Goal: Task Accomplishment & Management: Manage account settings

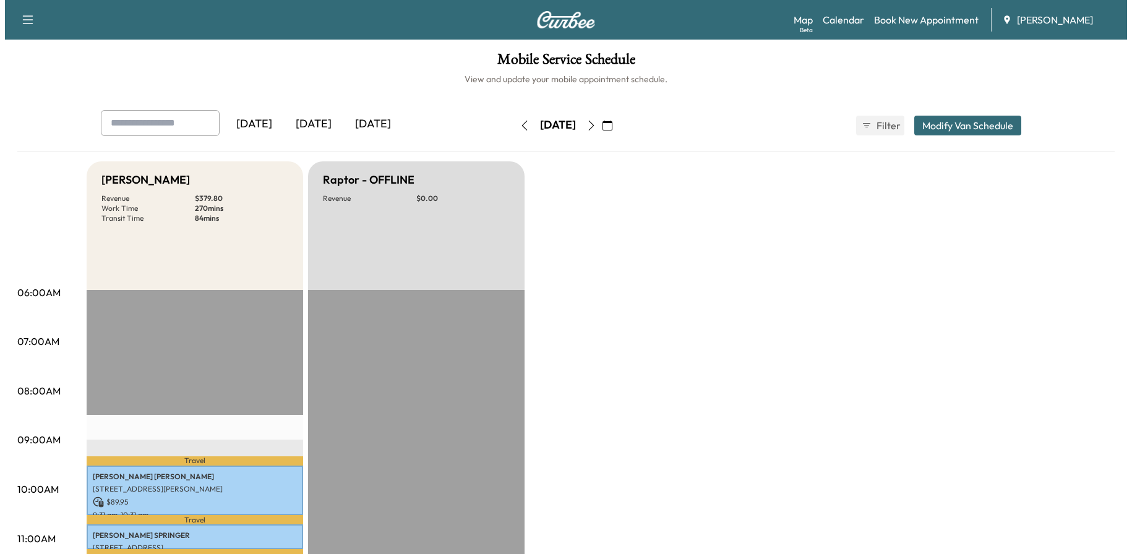
scroll to position [309, 0]
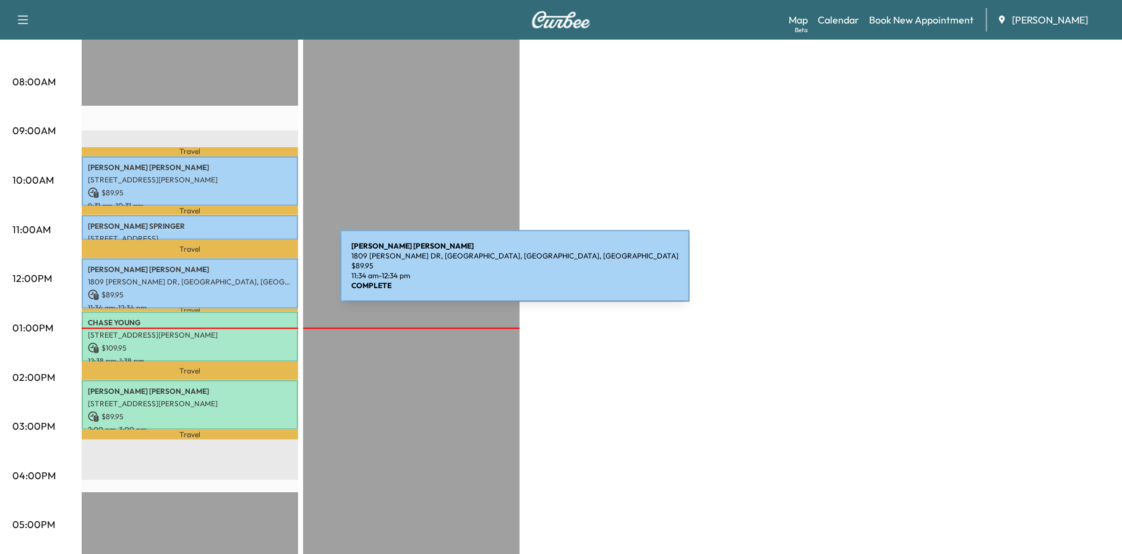
click at [247, 277] on p "1809 [PERSON_NAME] DR, [GEOGRAPHIC_DATA], [GEOGRAPHIC_DATA], [GEOGRAPHIC_DATA]" at bounding box center [190, 282] width 204 height 10
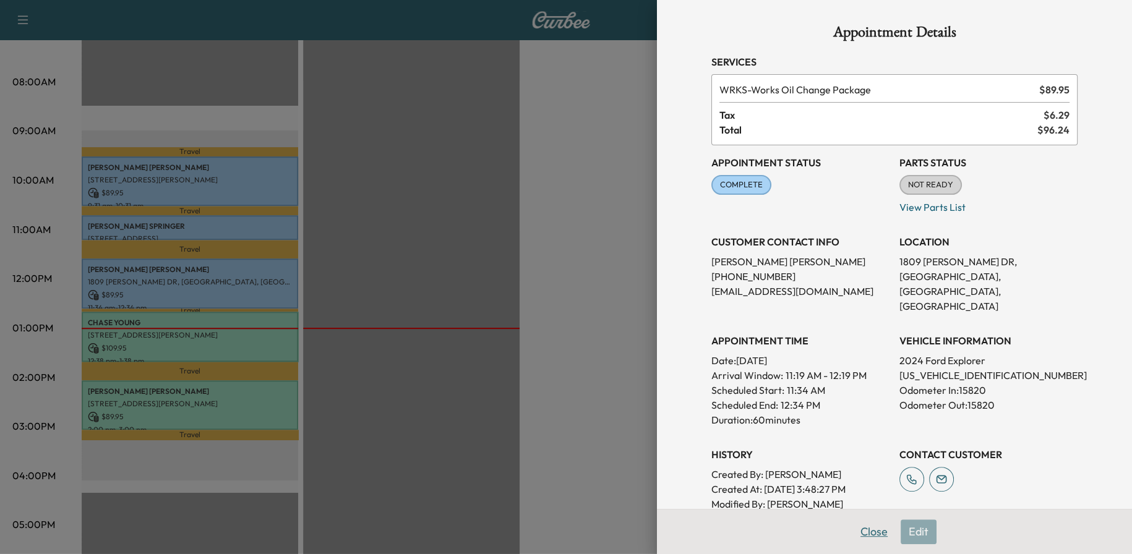
click at [861, 526] on button "Close" at bounding box center [873, 532] width 43 height 25
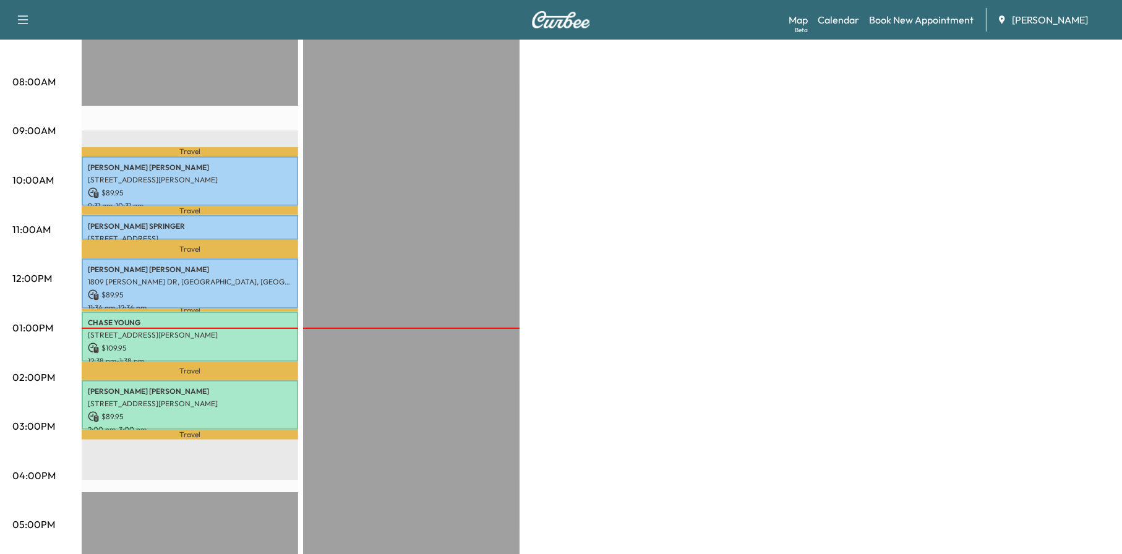
click at [213, 221] on p "[PERSON_NAME]" at bounding box center [190, 226] width 204 height 10
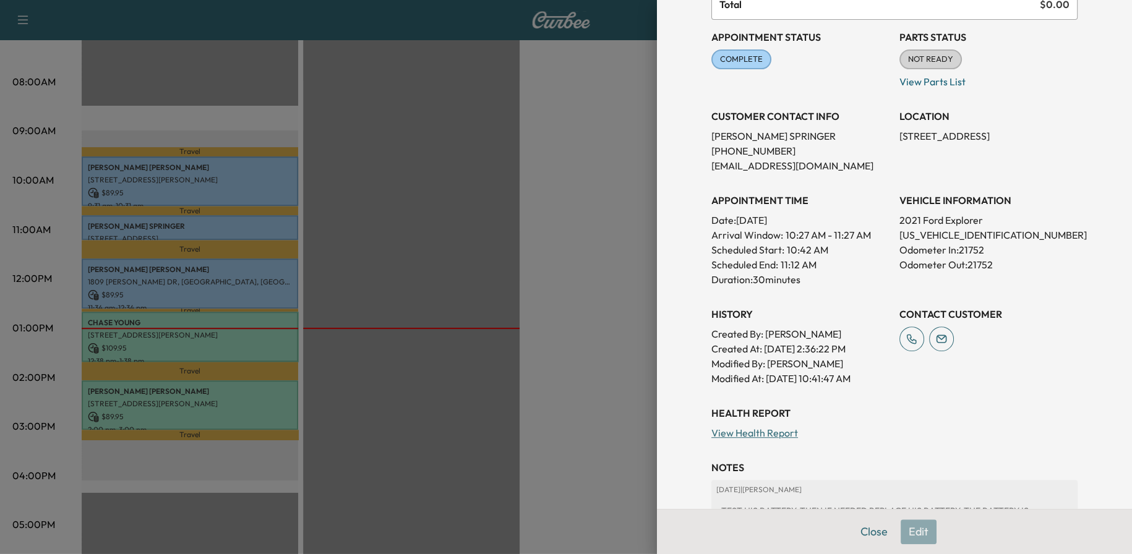
scroll to position [239, 0]
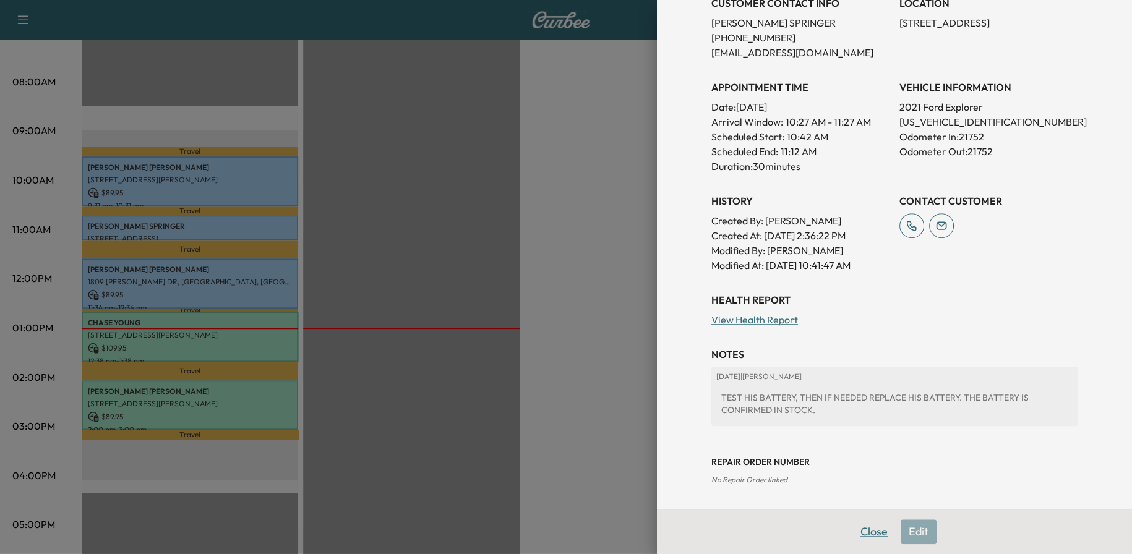
click at [865, 527] on button "Close" at bounding box center [873, 532] width 43 height 25
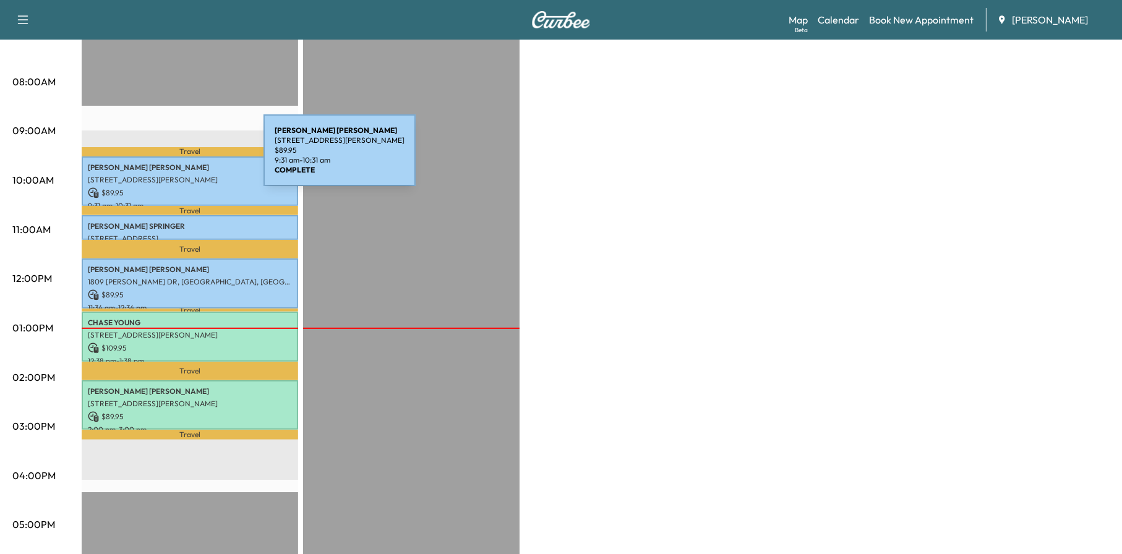
click at [170, 157] on div "[PERSON_NAME] [STREET_ADDRESS][PERSON_NAME] $ 89.95 9:31 am - 10:31 am" at bounding box center [190, 182] width 217 height 50
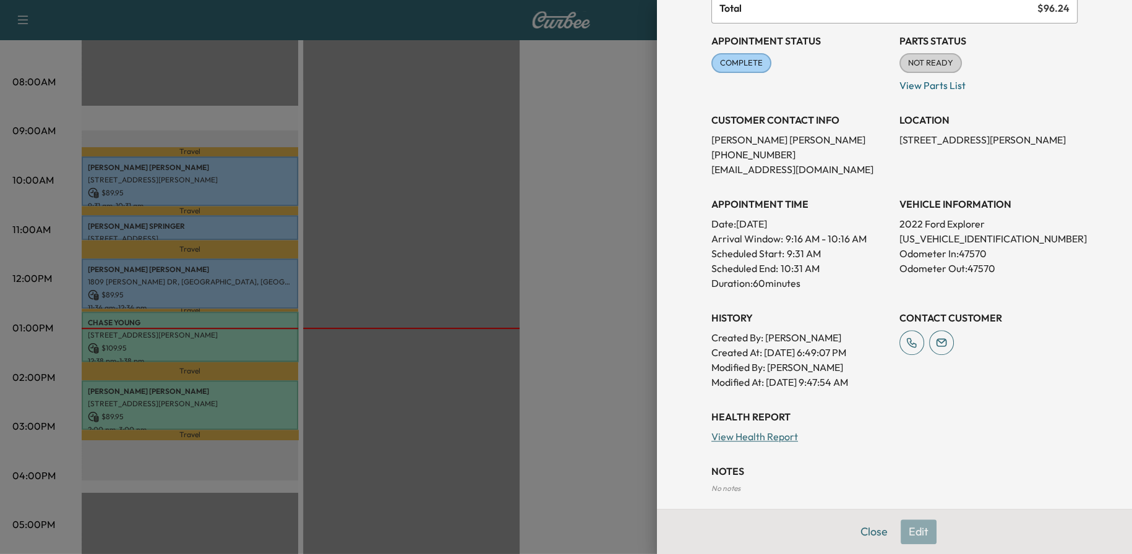
scroll to position [180, 0]
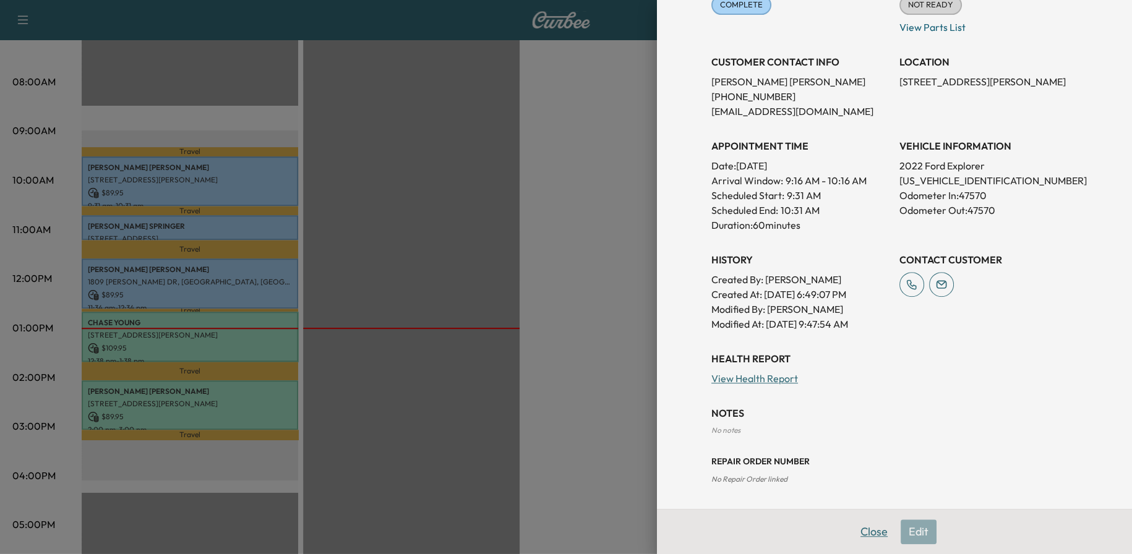
click at [860, 533] on button "Close" at bounding box center [873, 532] width 43 height 25
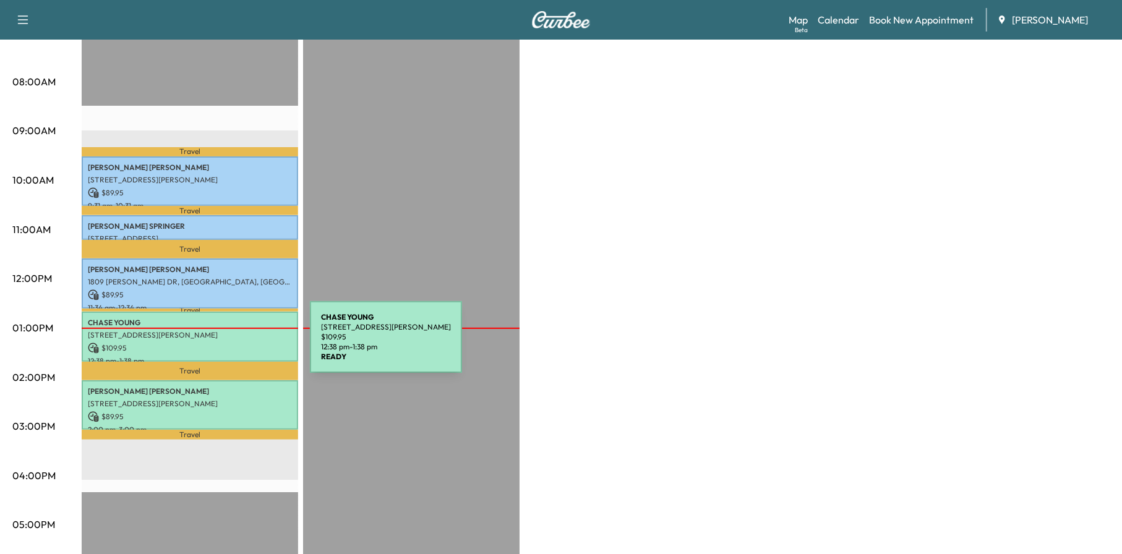
click at [217, 344] on p "$ 109.95" at bounding box center [190, 348] width 204 height 11
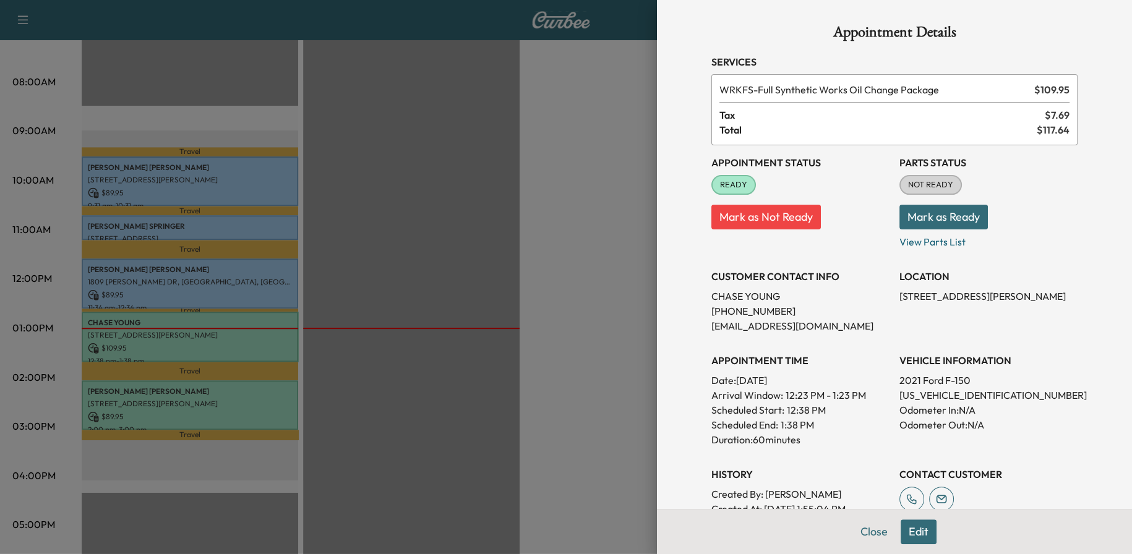
scroll to position [160, 0]
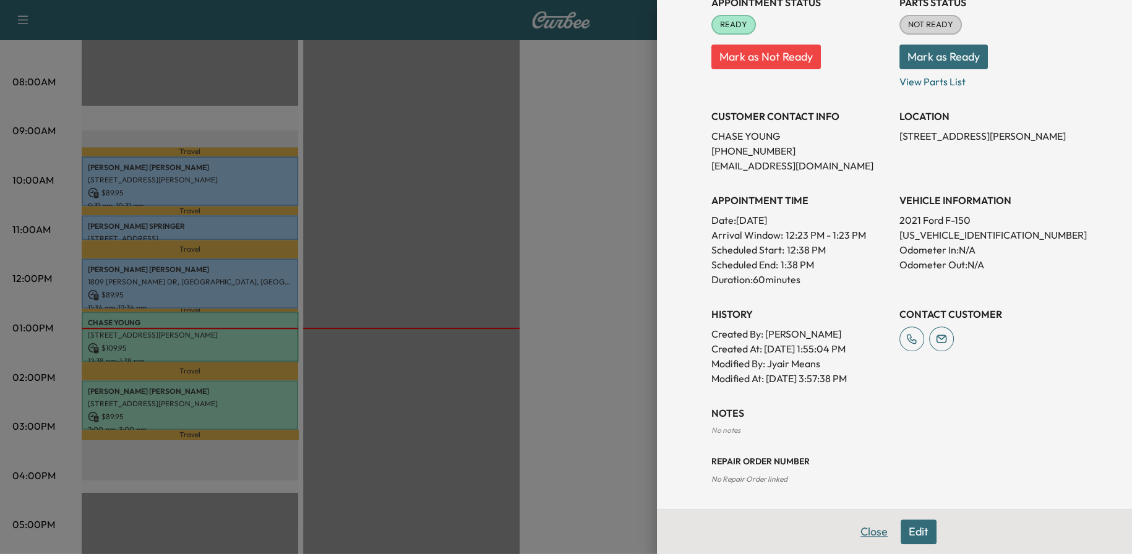
click at [854, 521] on button "Close" at bounding box center [873, 532] width 43 height 25
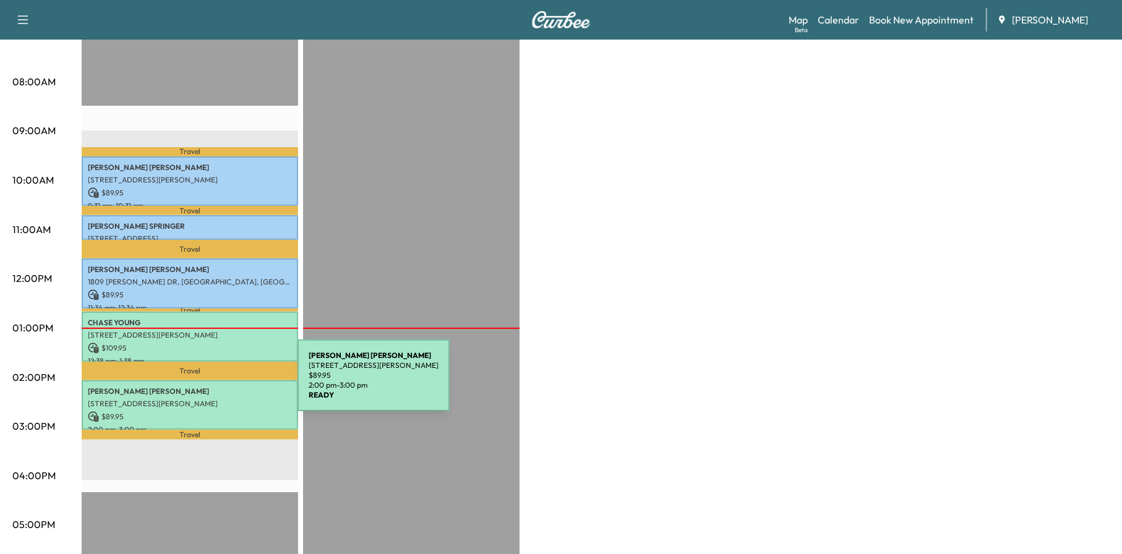
click at [205, 387] on p "[PERSON_NAME]" at bounding box center [190, 392] width 204 height 10
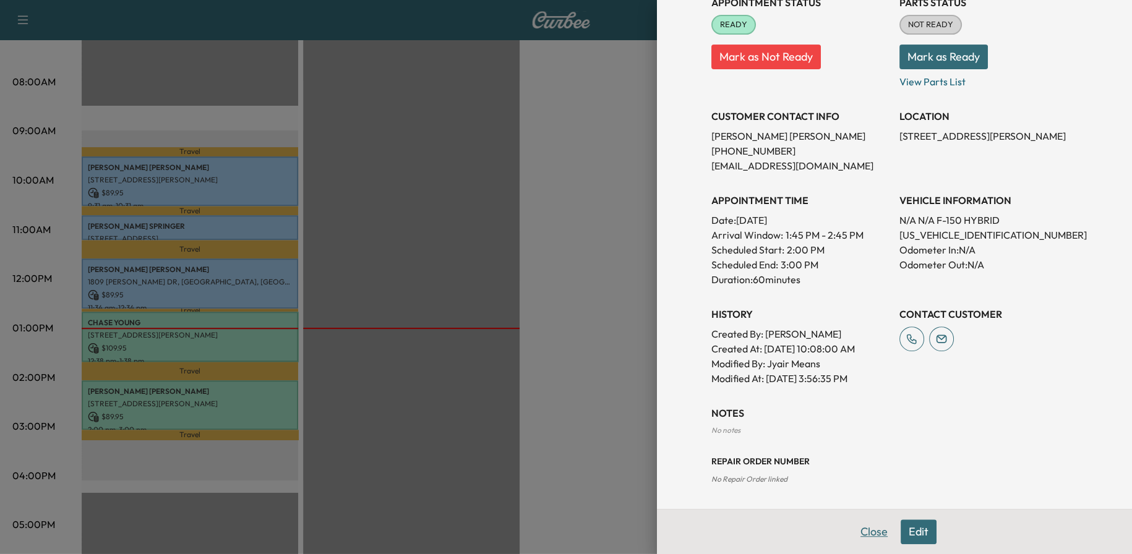
click at [871, 531] on button "Close" at bounding box center [873, 532] width 43 height 25
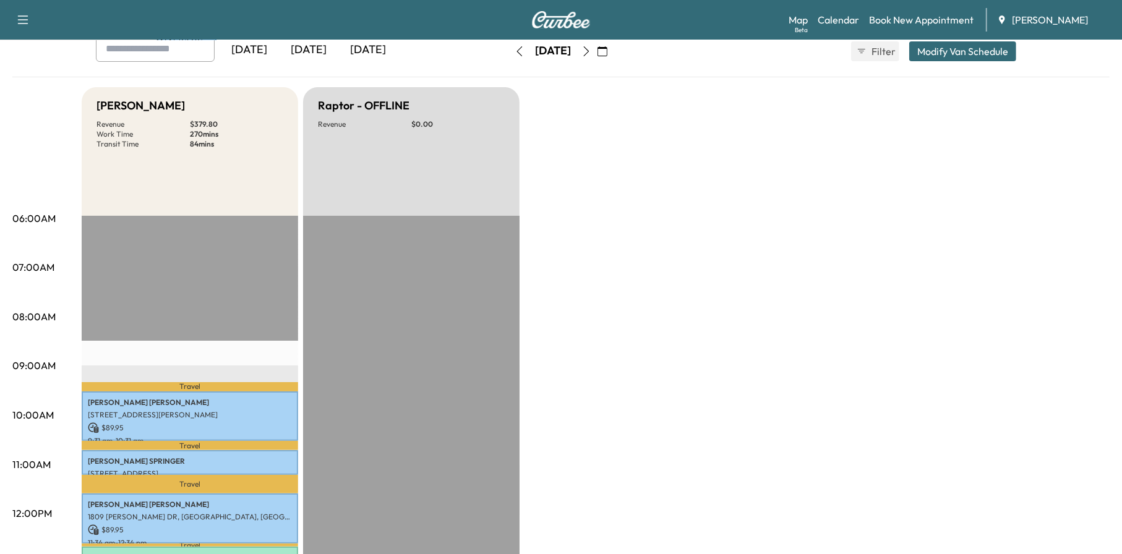
scroll to position [0, 0]
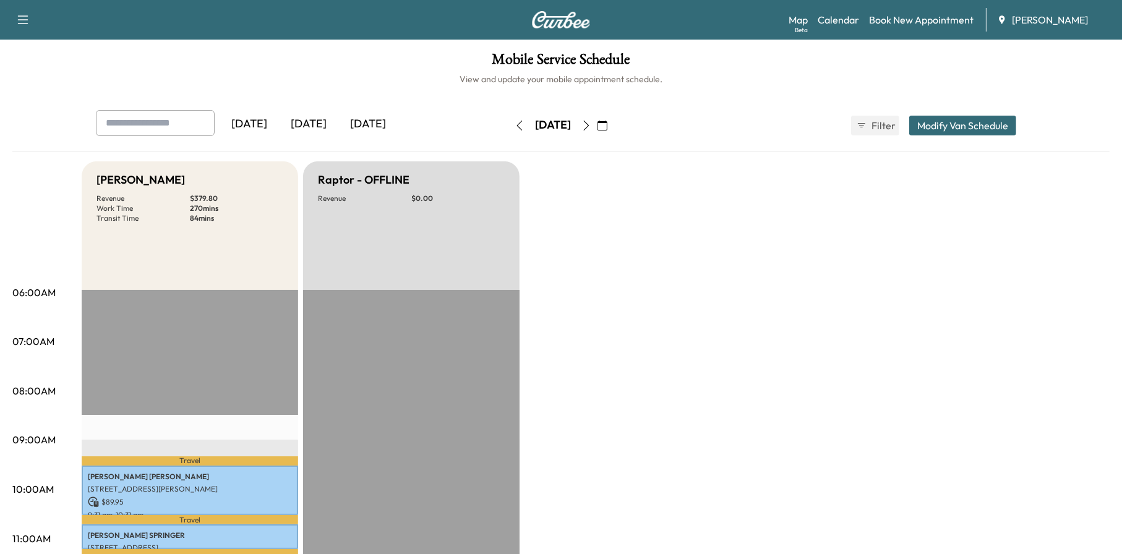
click at [509, 118] on button "button" at bounding box center [519, 126] width 21 height 20
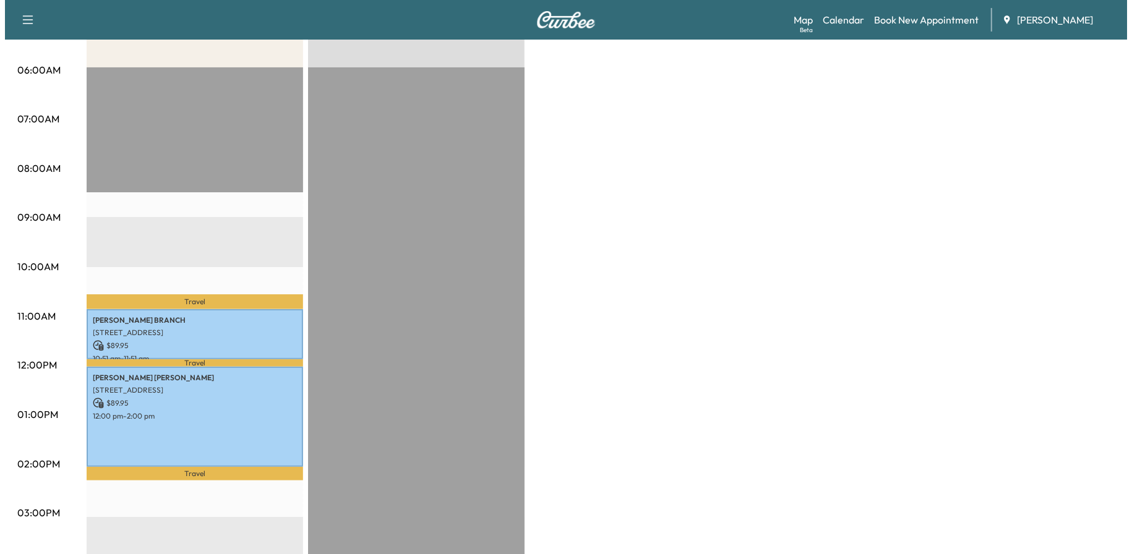
scroll to position [433, 0]
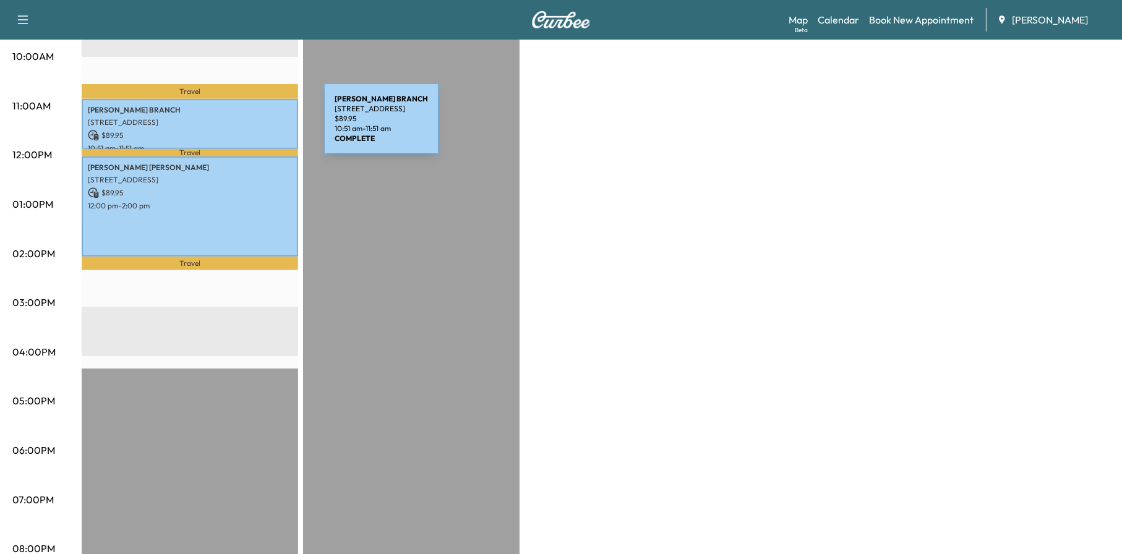
click at [231, 130] on p "$ 89.95" at bounding box center [190, 135] width 204 height 11
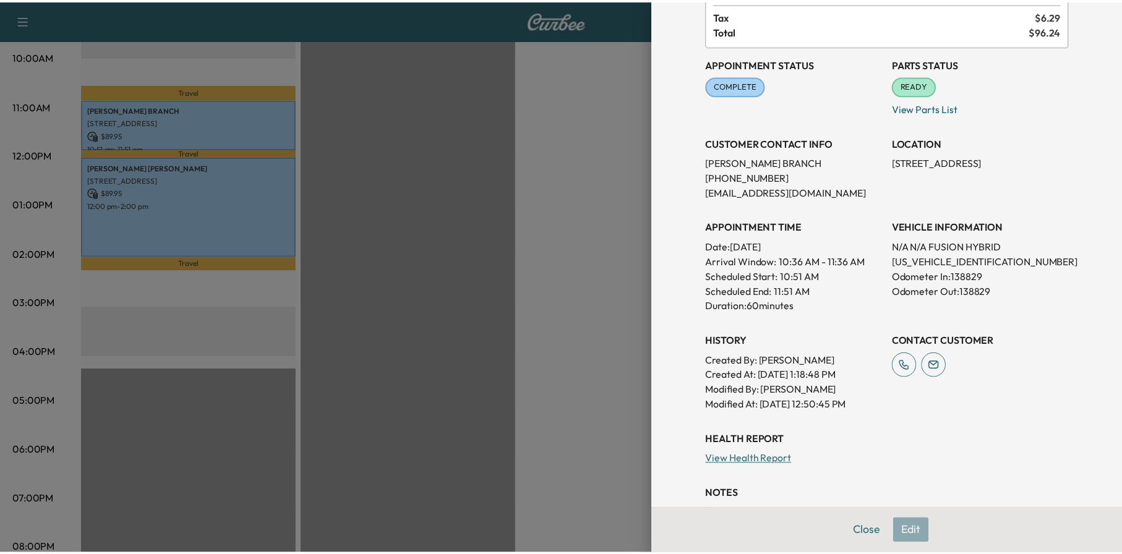
scroll to position [180, 0]
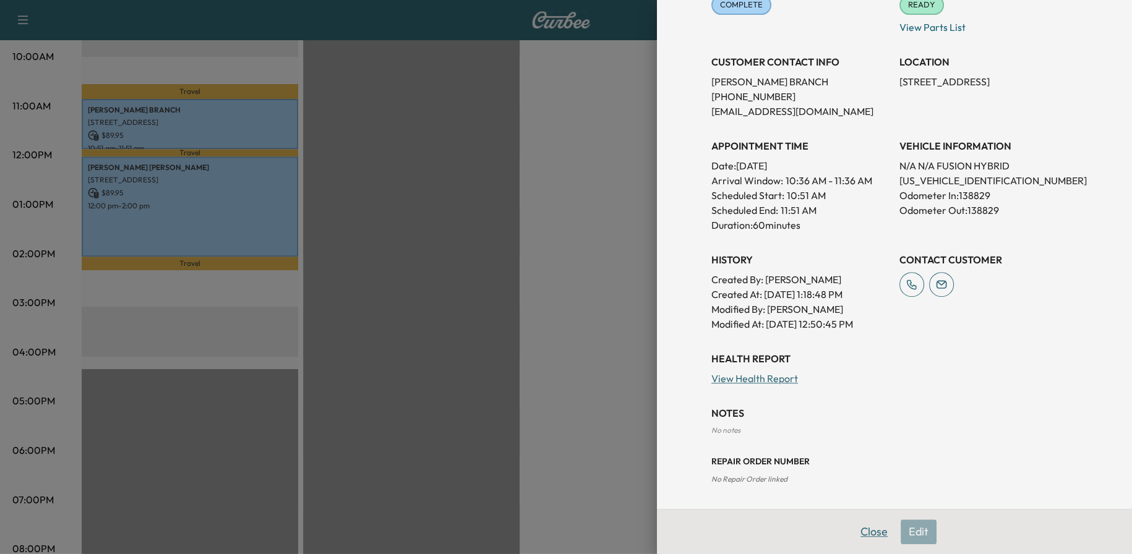
click at [870, 538] on button "Close" at bounding box center [873, 532] width 43 height 25
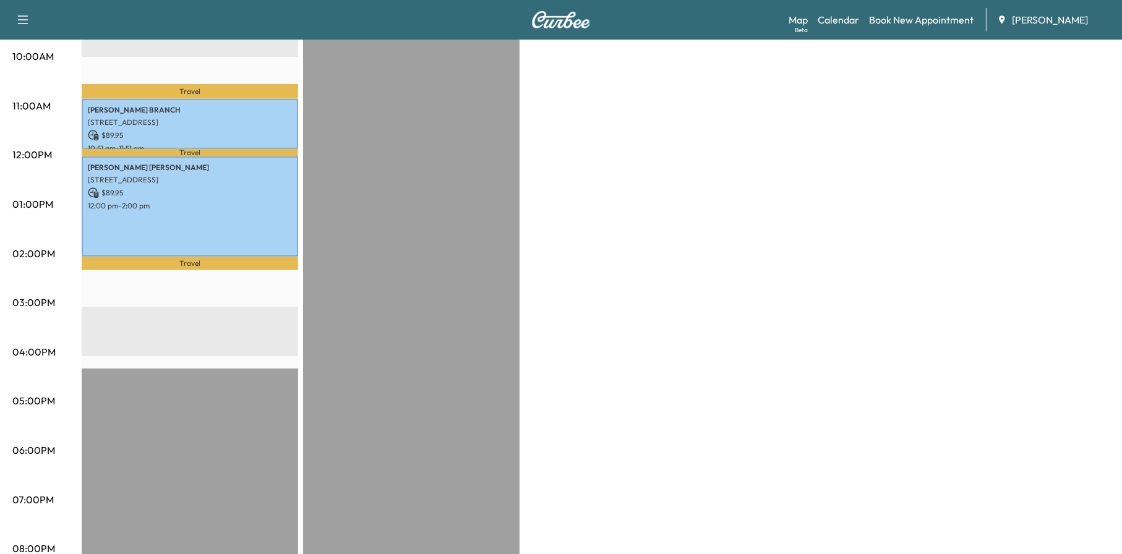
drag, startPoint x: 304, startPoint y: 218, endPoint x: 278, endPoint y: 218, distance: 26.6
click at [304, 218] on div "EST Start" at bounding box center [411, 256] width 217 height 799
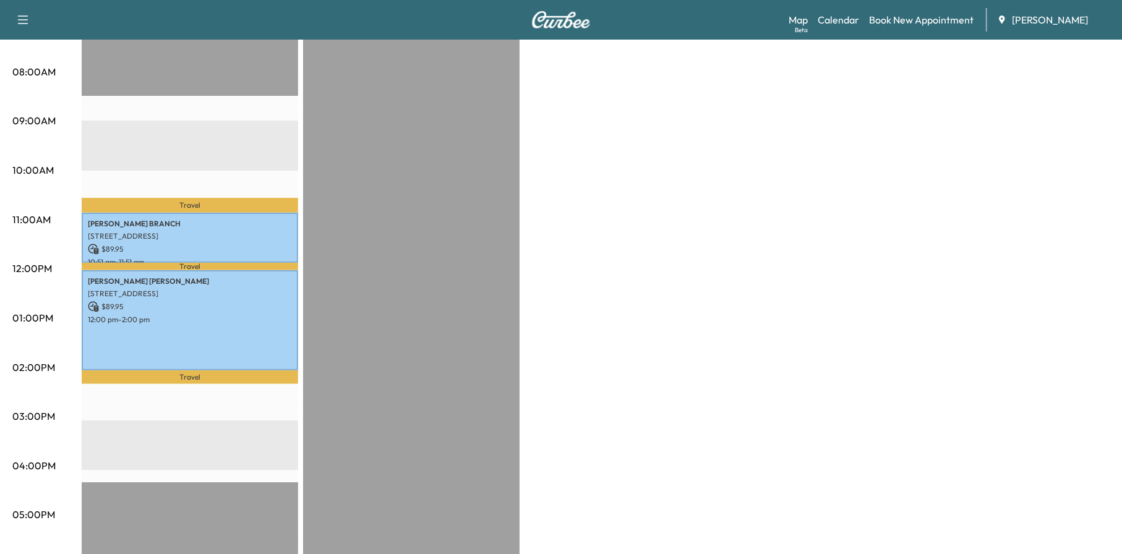
scroll to position [62, 0]
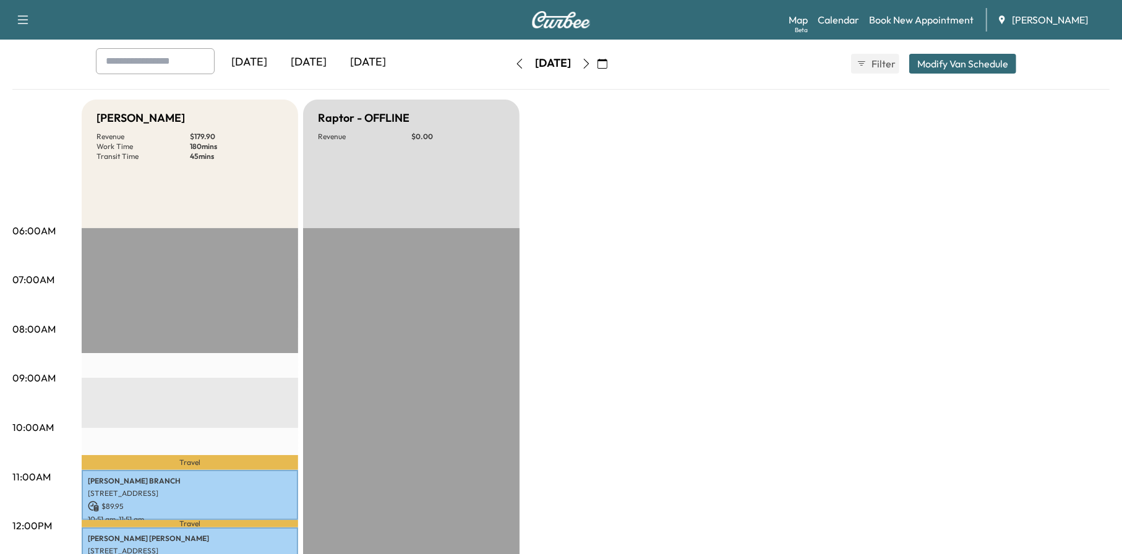
click at [590, 67] on icon "button" at bounding box center [587, 64] width 6 height 10
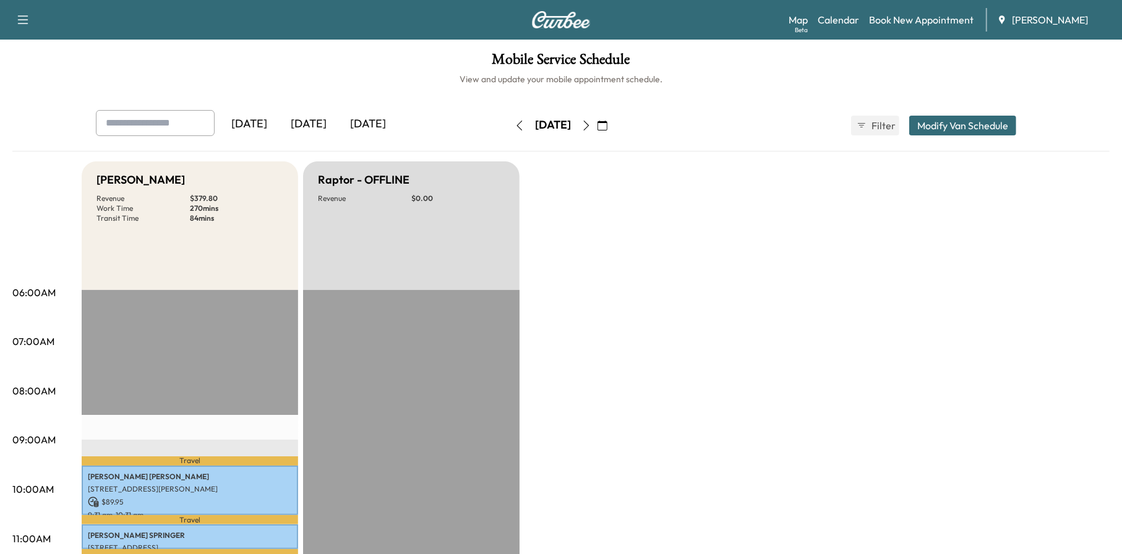
click at [591, 124] on icon "button" at bounding box center [586, 126] width 10 height 10
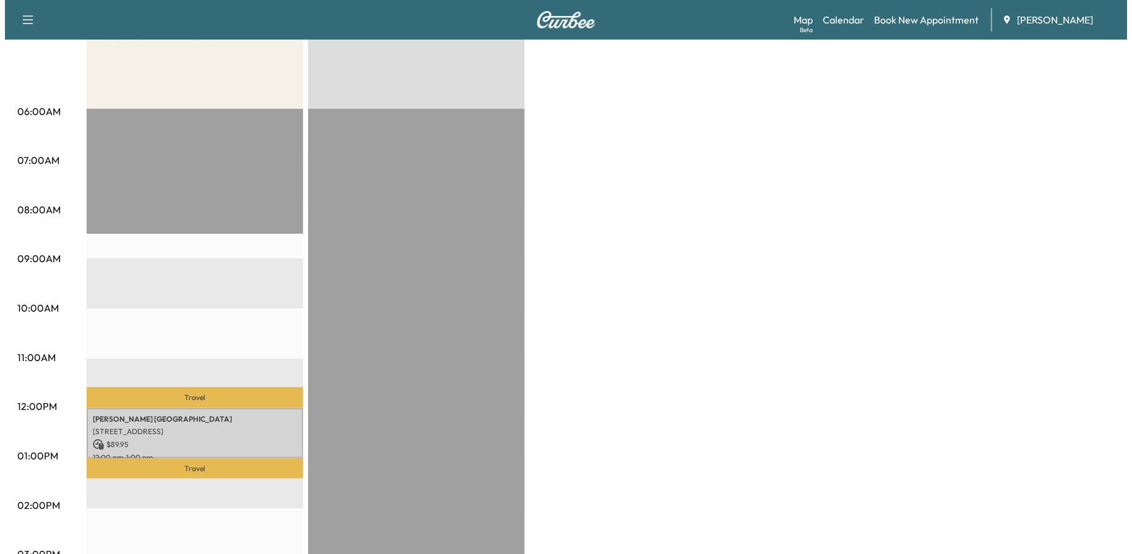
scroll to position [371, 0]
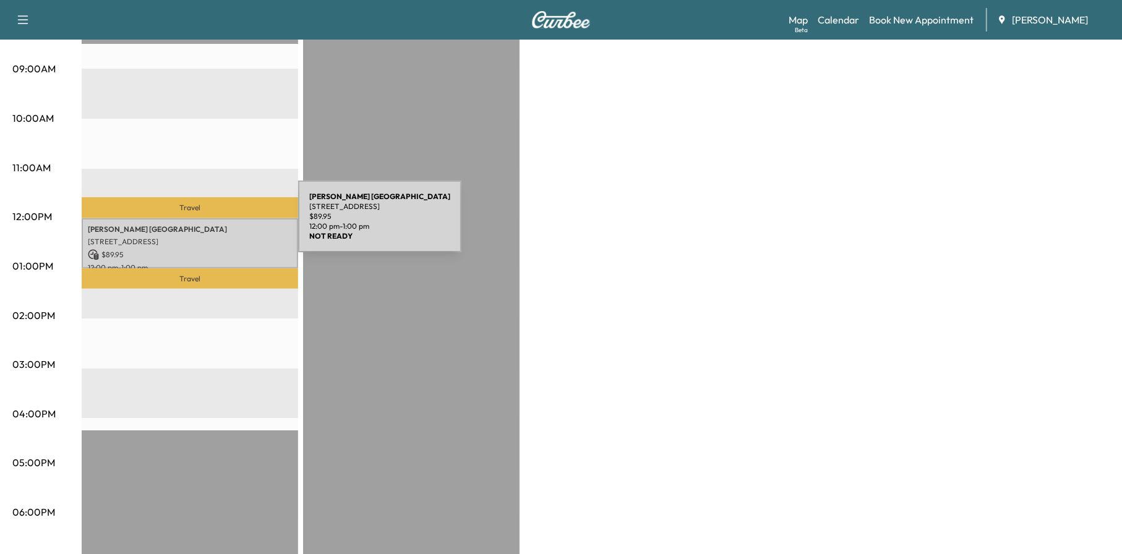
click at [205, 225] on p "[PERSON_NAME]" at bounding box center [190, 230] width 204 height 10
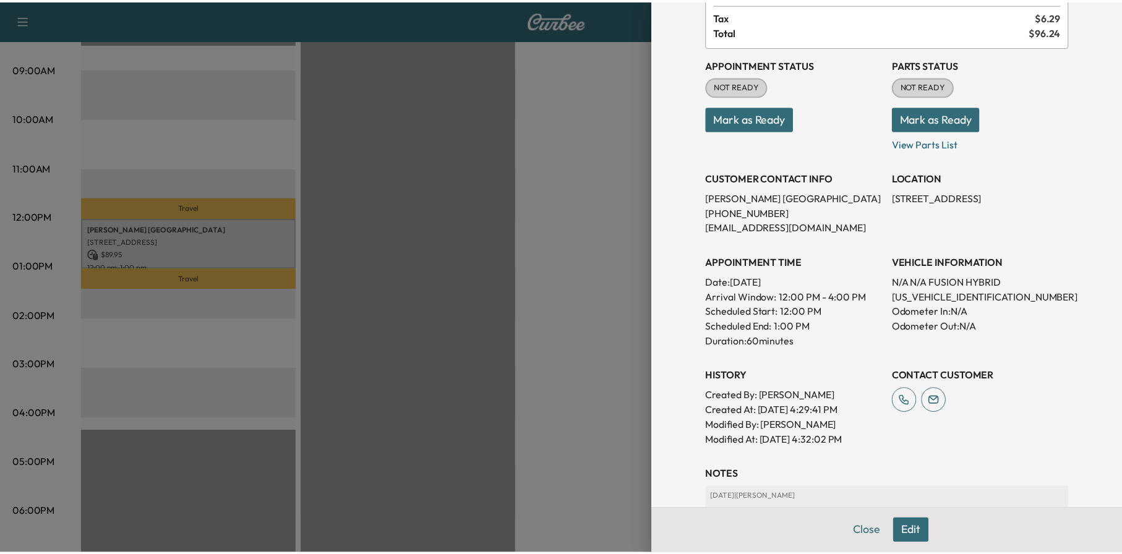
scroll to position [207, 0]
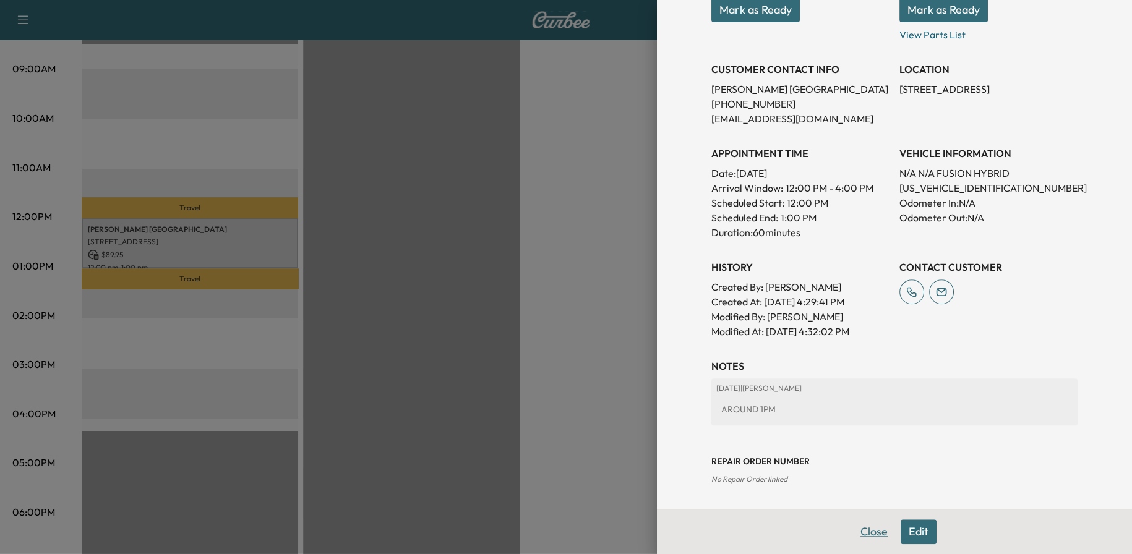
click at [867, 533] on button "Close" at bounding box center [873, 532] width 43 height 25
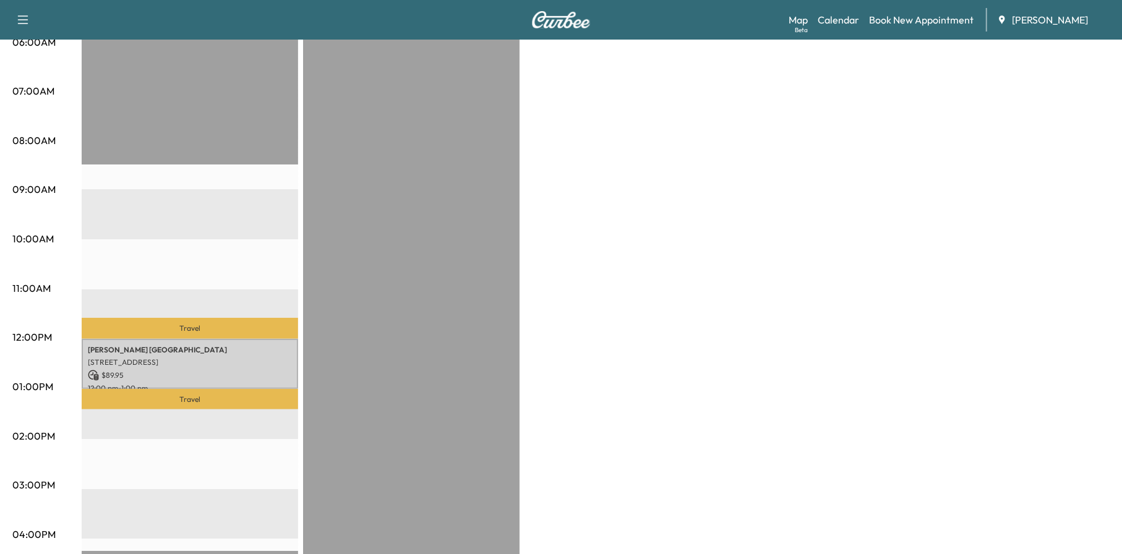
scroll to position [0, 0]
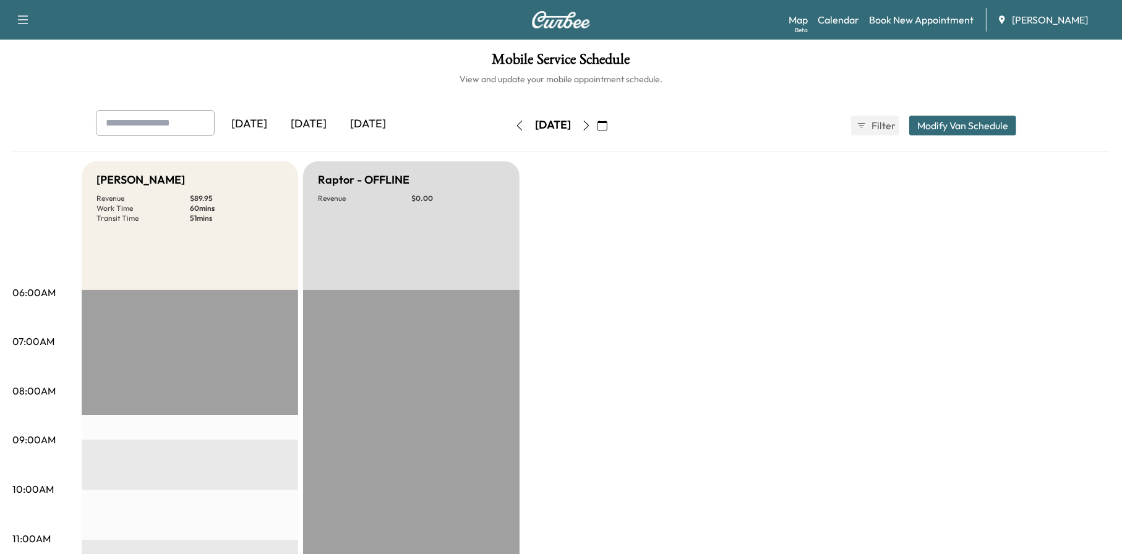
click at [591, 127] on icon "button" at bounding box center [586, 126] width 10 height 10
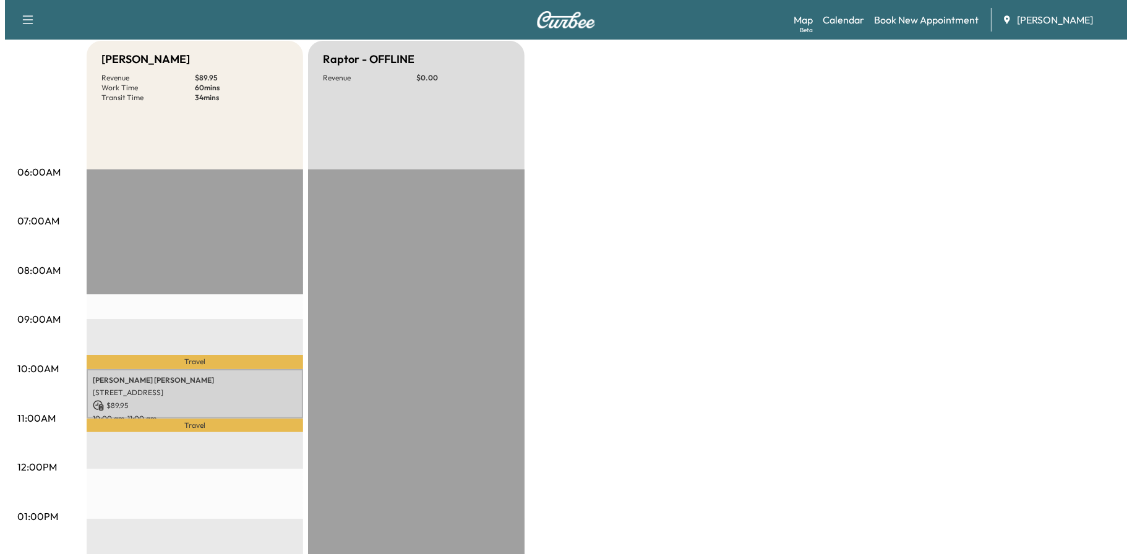
scroll to position [124, 0]
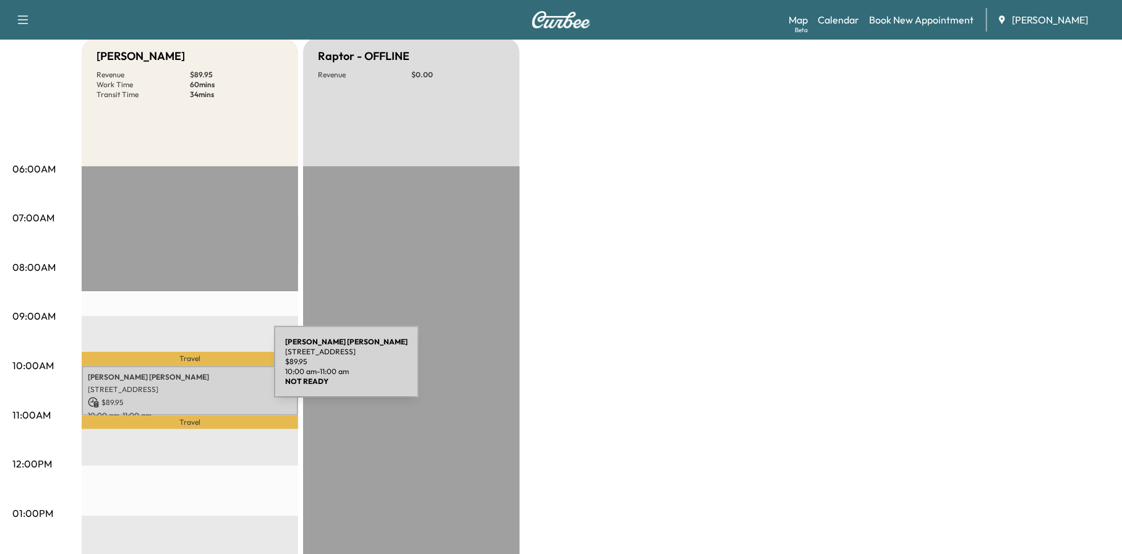
click at [181, 372] on p "[PERSON_NAME][DEMOGRAPHIC_DATA] [PERSON_NAME]" at bounding box center [190, 377] width 204 height 10
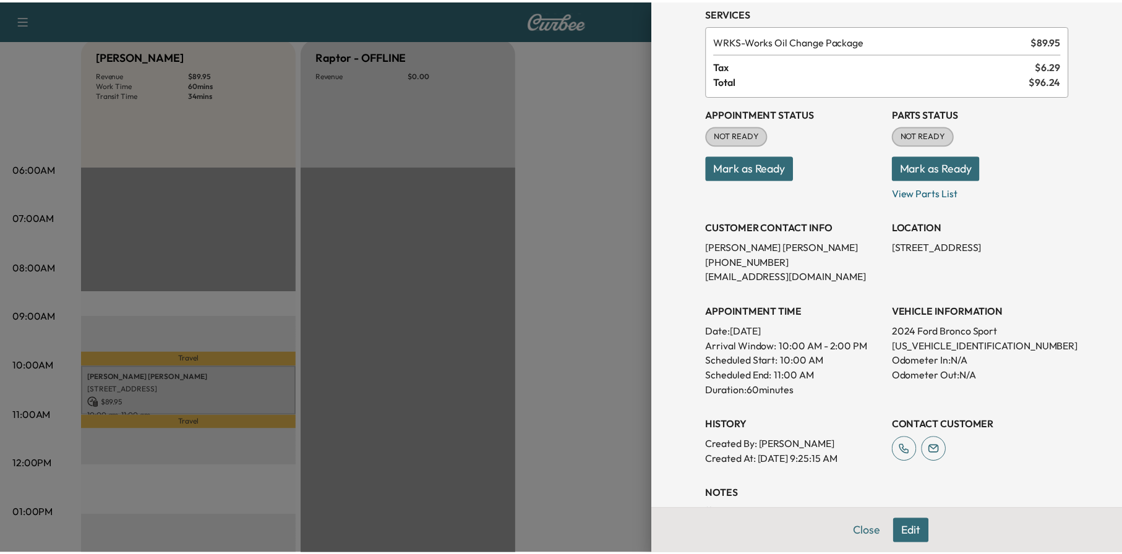
scroll to position [131, 0]
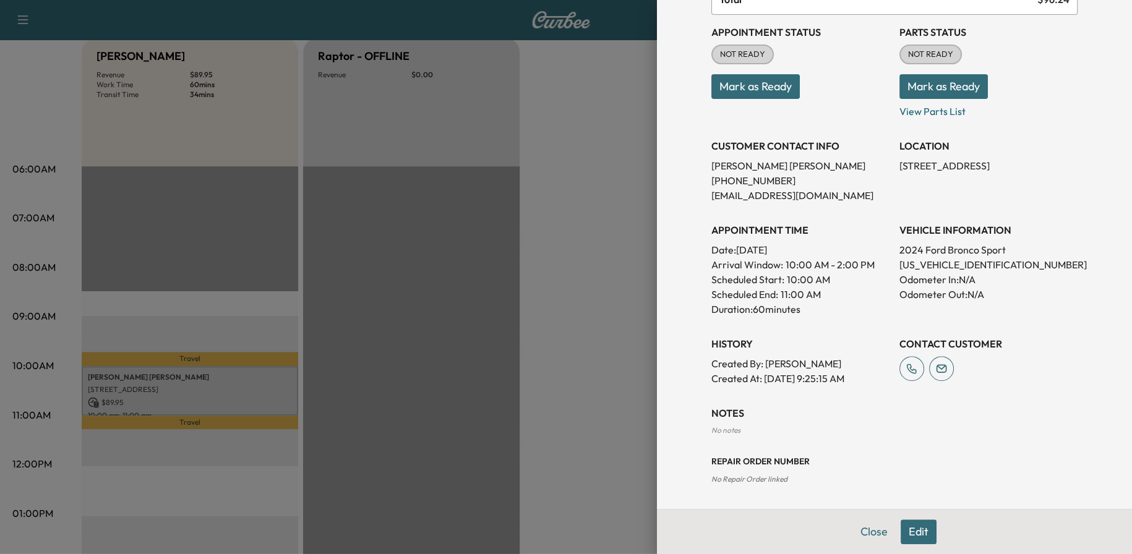
click at [866, 529] on button "Close" at bounding box center [873, 532] width 43 height 25
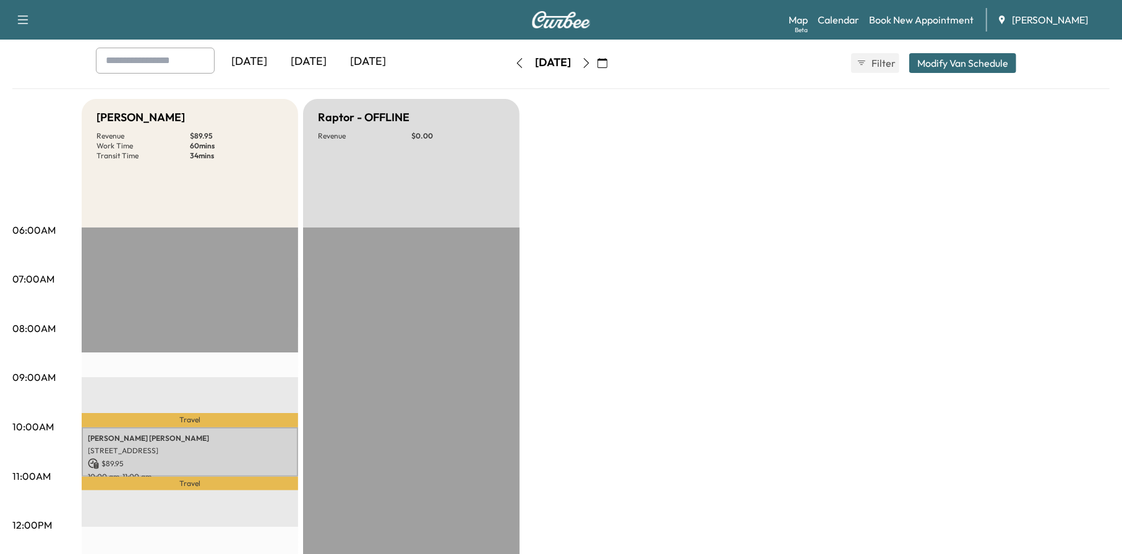
scroll to position [0, 0]
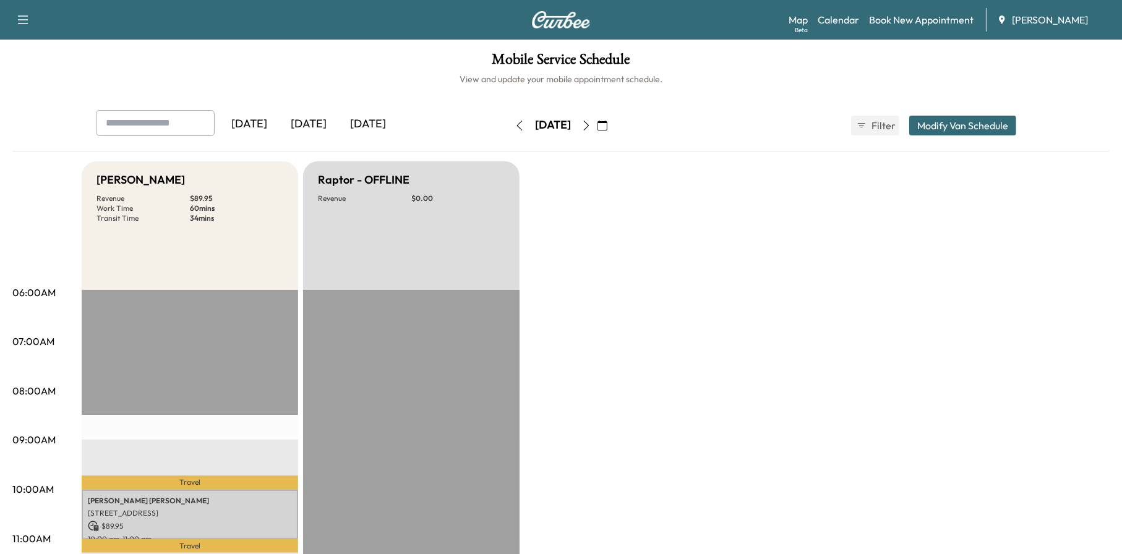
click at [591, 121] on icon "button" at bounding box center [586, 126] width 10 height 10
